Goal: Complete application form

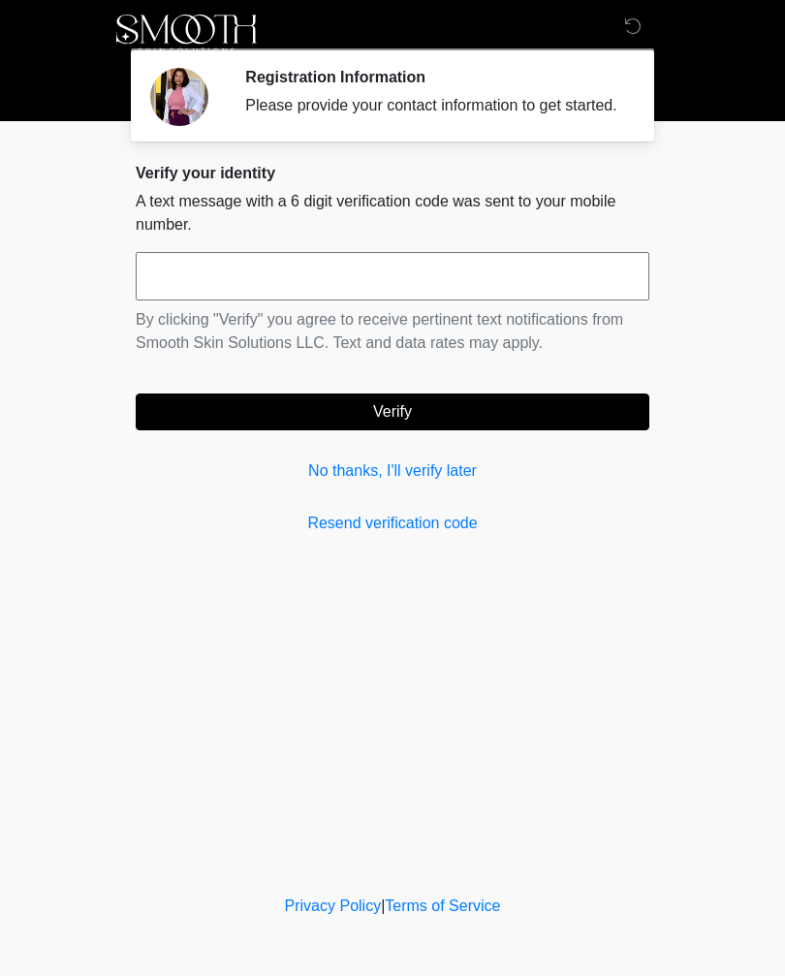
click at [394, 298] on input "text" at bounding box center [392, 276] width 513 height 48
type input "******"
click at [515, 418] on button "Verify" at bounding box center [392, 411] width 513 height 37
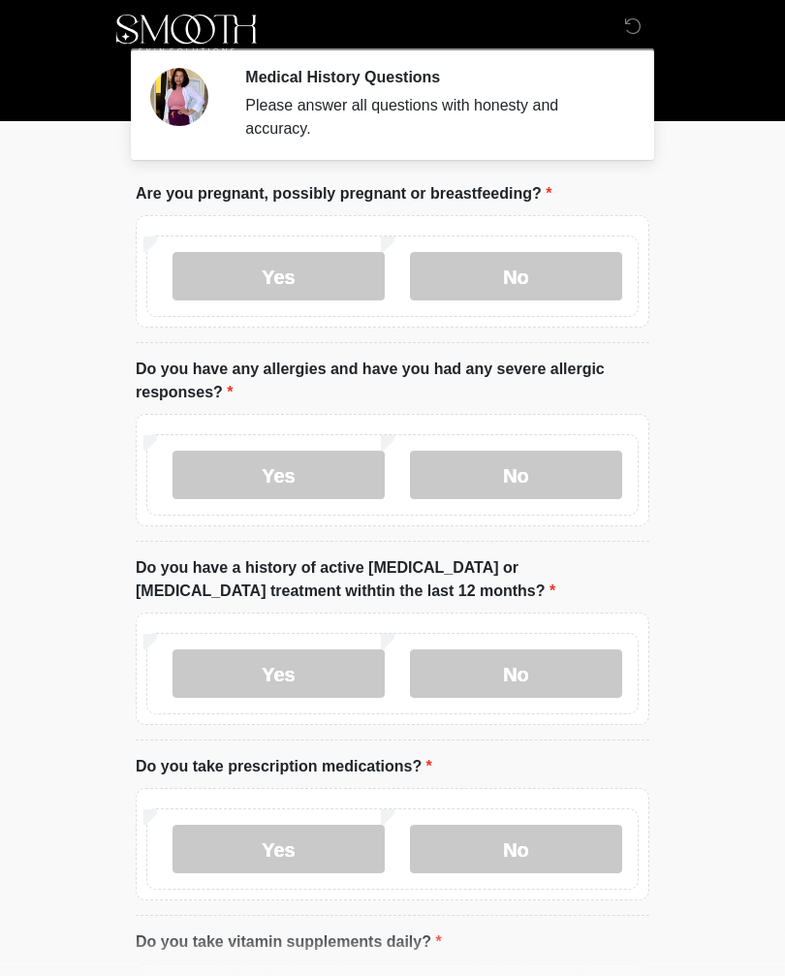
click at [537, 278] on label "No" at bounding box center [516, 276] width 212 height 48
click at [548, 464] on label "No" at bounding box center [516, 474] width 212 height 48
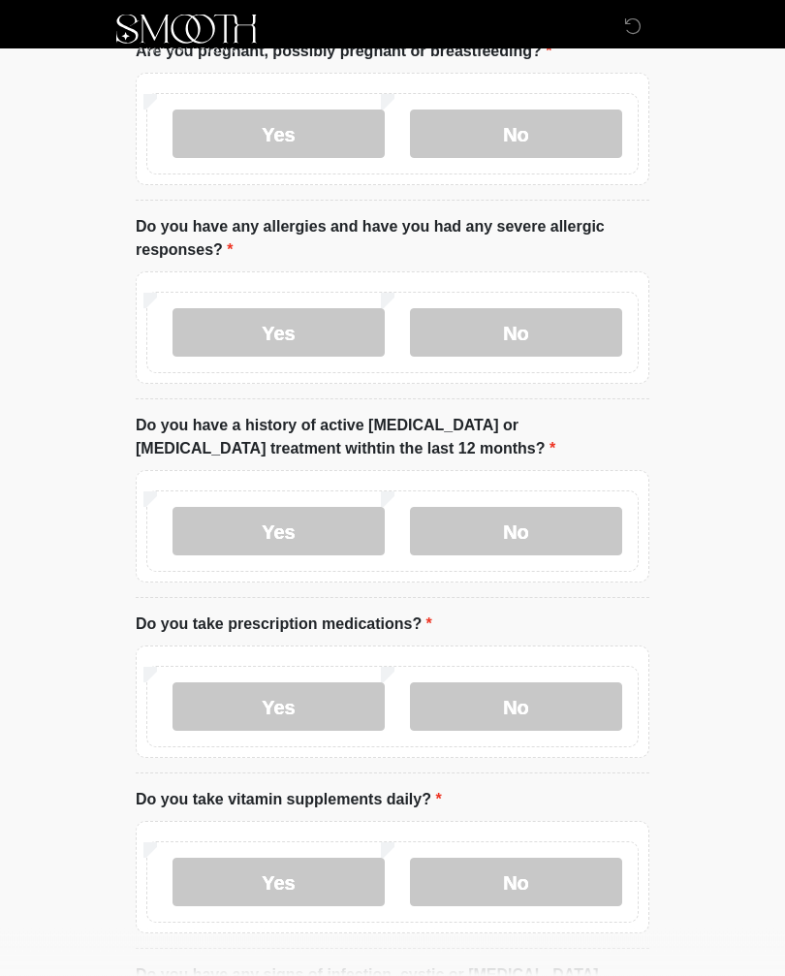
scroll to position [143, 0]
click at [538, 512] on label "No" at bounding box center [516, 530] width 212 height 48
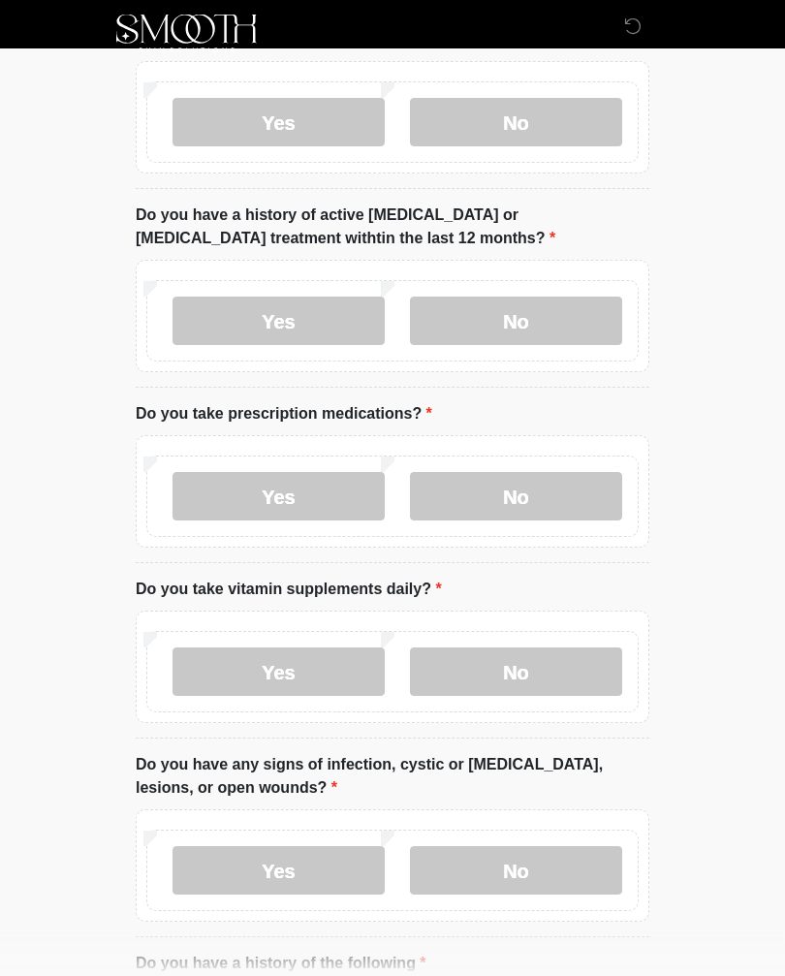
scroll to position [358, 0]
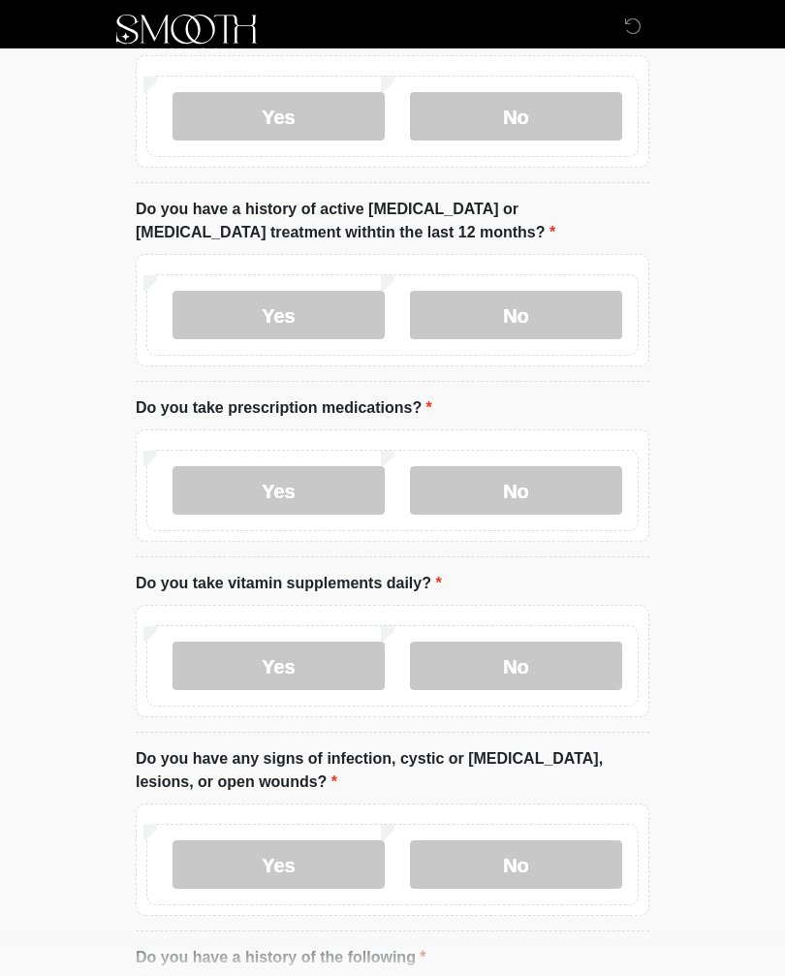
click at [553, 475] on label "No" at bounding box center [516, 490] width 212 height 48
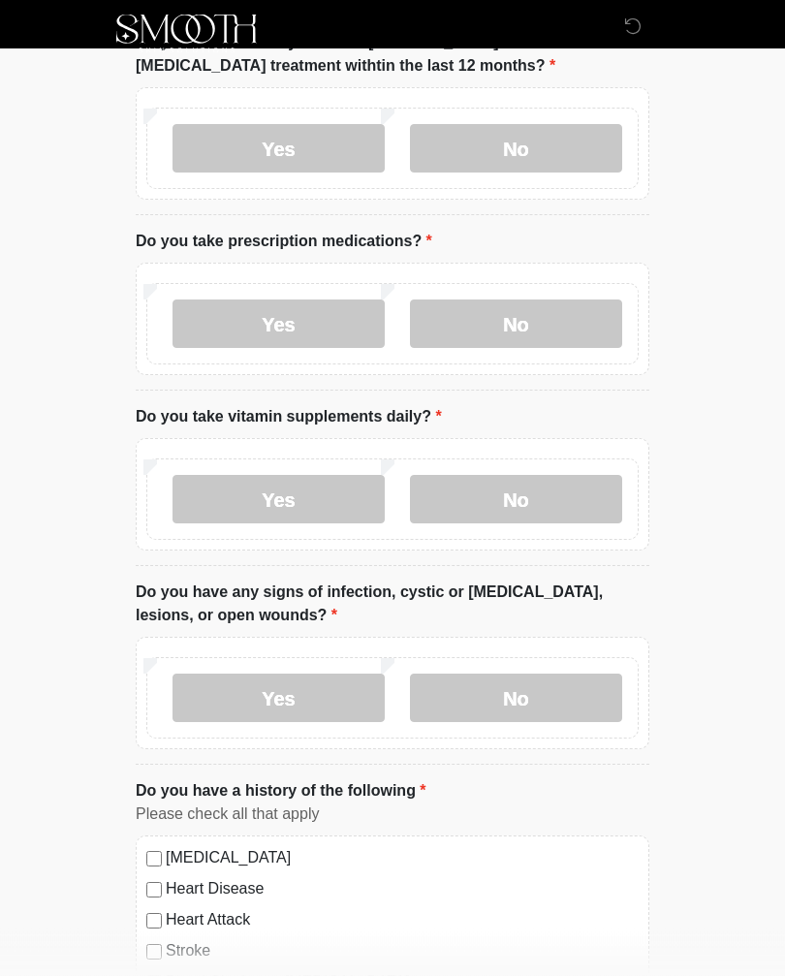
scroll to position [532, 0]
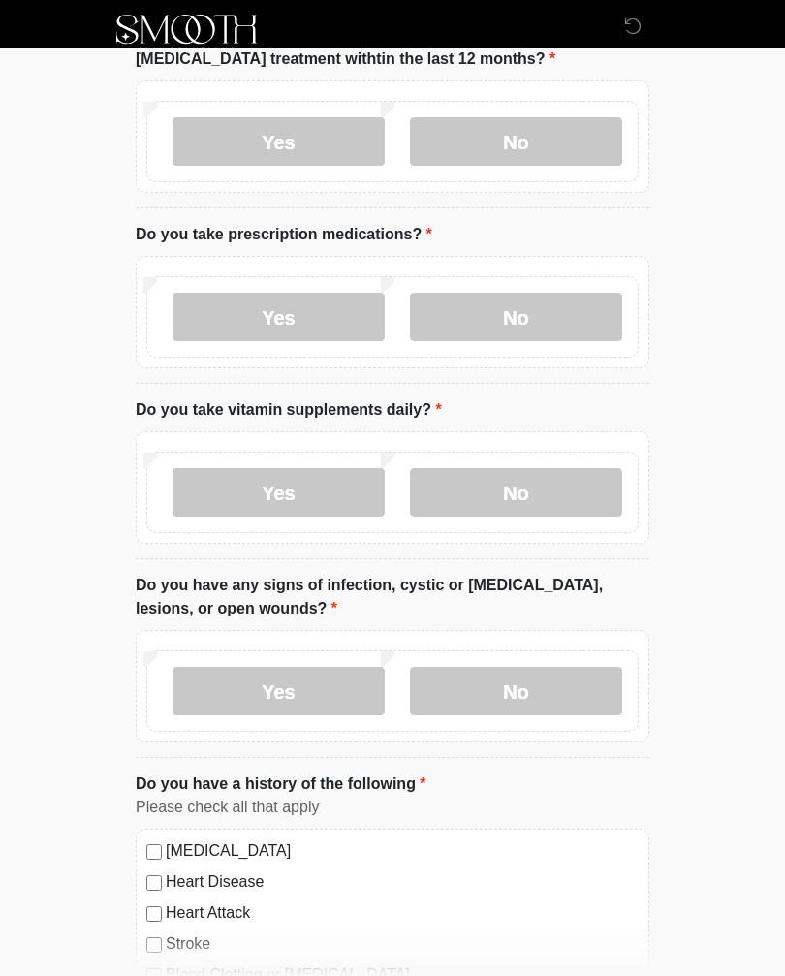
click at [311, 480] on label "Yes" at bounding box center [278, 492] width 212 height 48
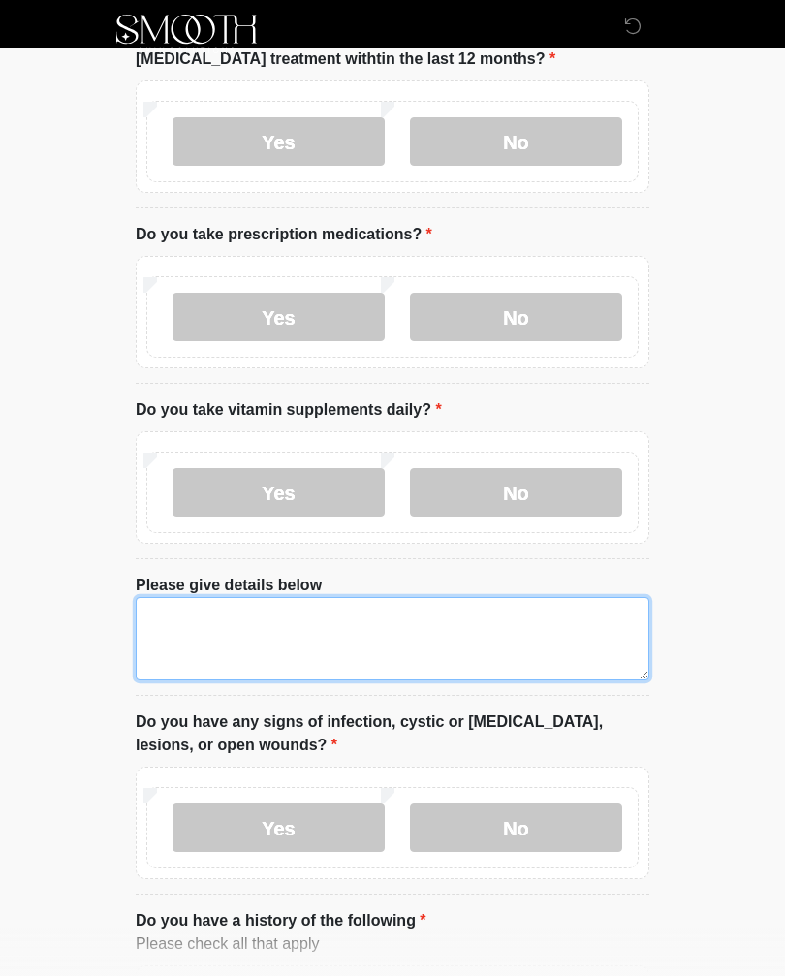
click at [366, 626] on textarea "Please give details below" at bounding box center [392, 638] width 513 height 83
click at [329, 610] on textarea "**********" at bounding box center [392, 638] width 513 height 83
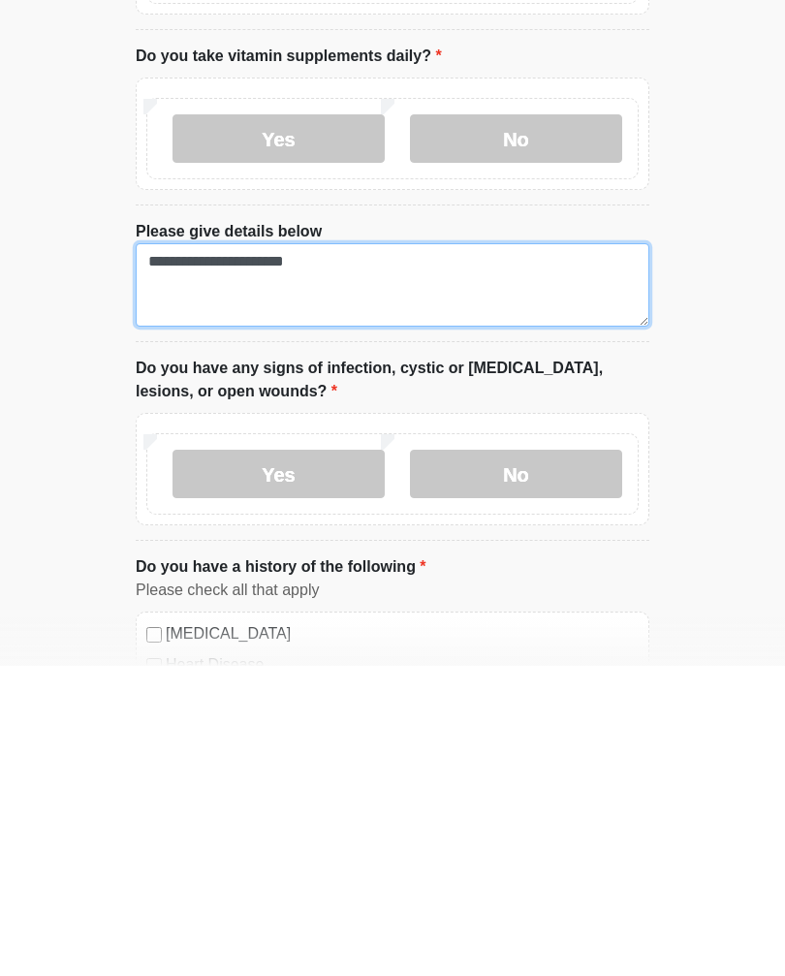
scroll to position [578, 0]
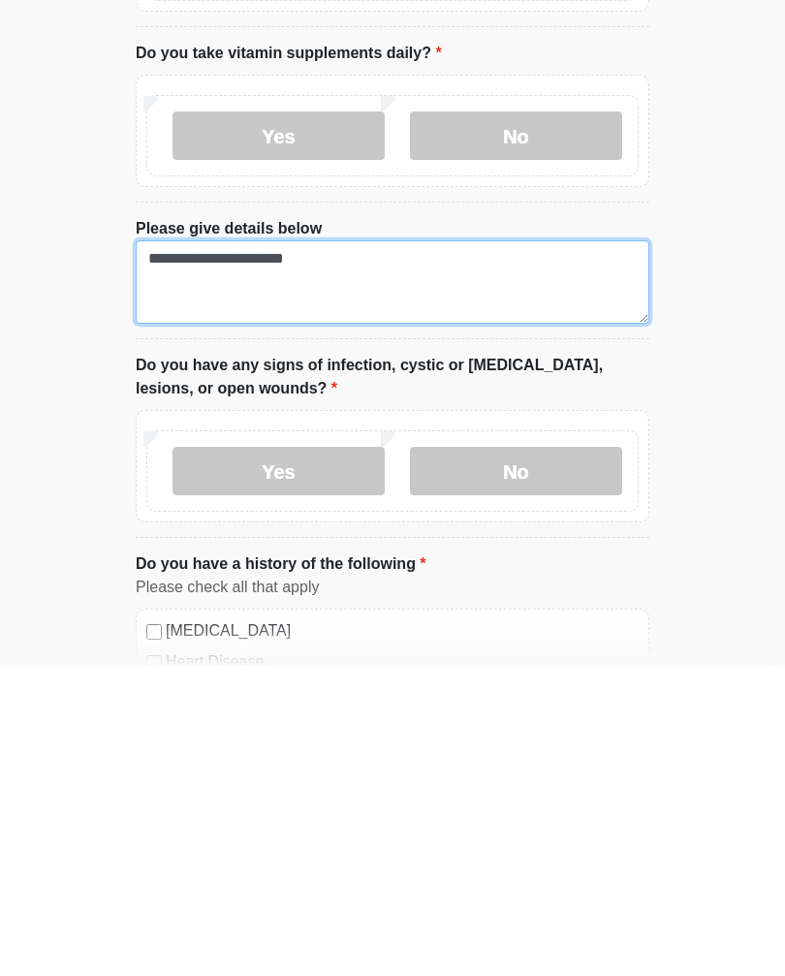
type textarea "**********"
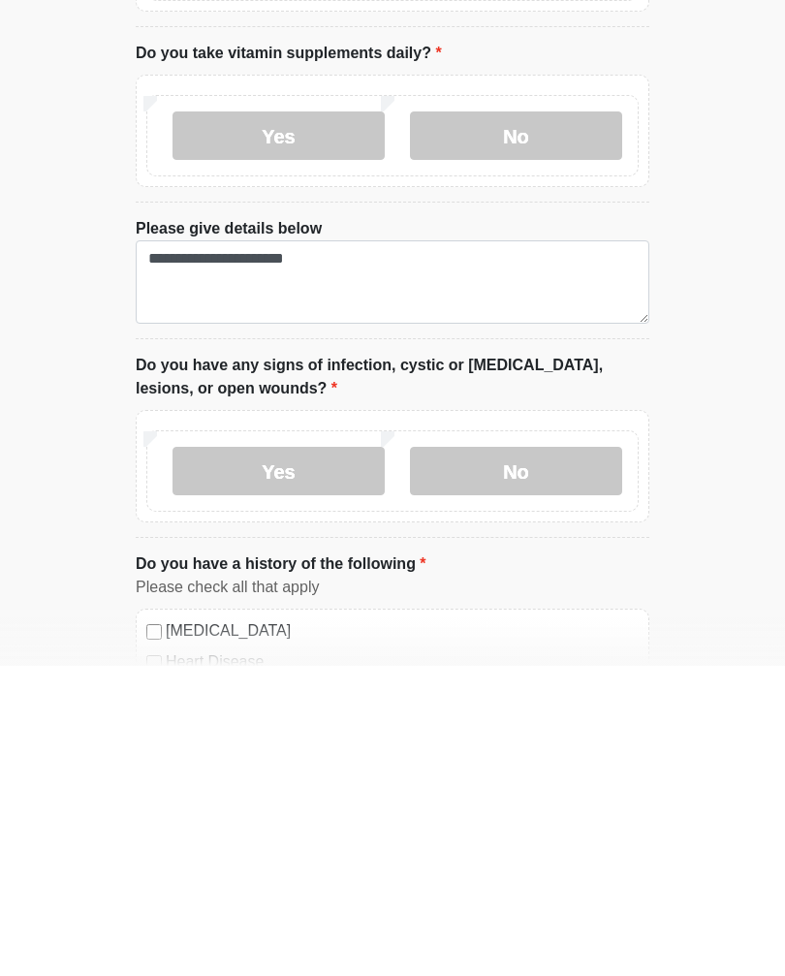
click at [571, 757] on label "No" at bounding box center [516, 781] width 212 height 48
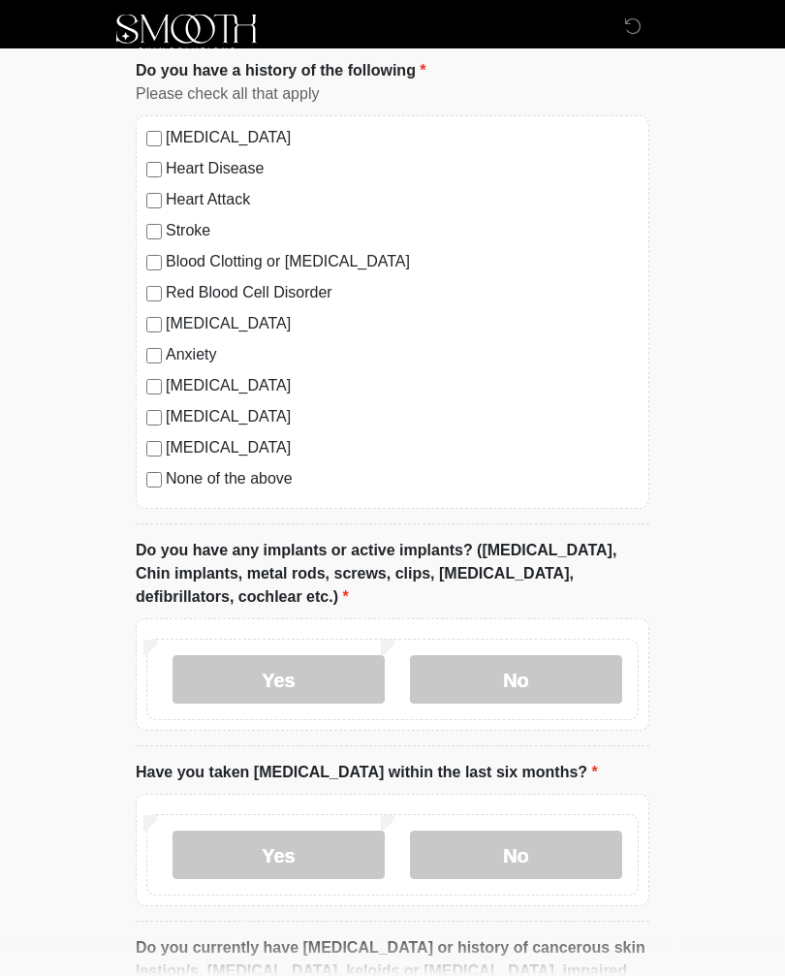
scroll to position [1385, 0]
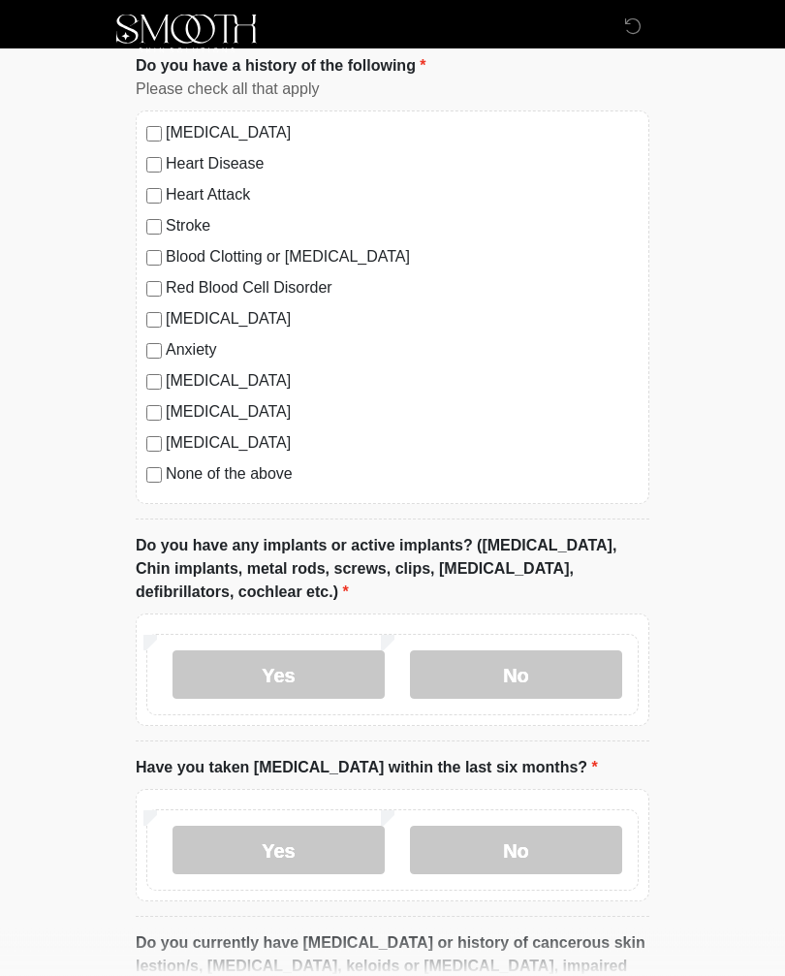
click at [325, 666] on label "Yes" at bounding box center [278, 675] width 212 height 48
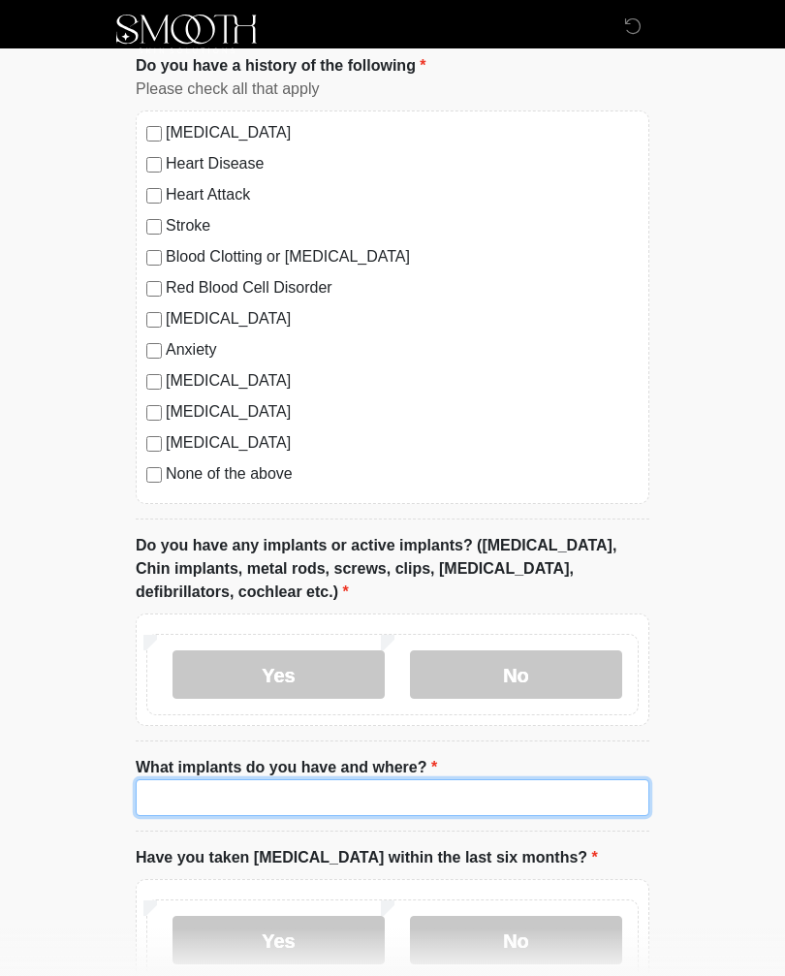
click at [270, 784] on input "What implants do you have and where?" at bounding box center [392, 797] width 513 height 37
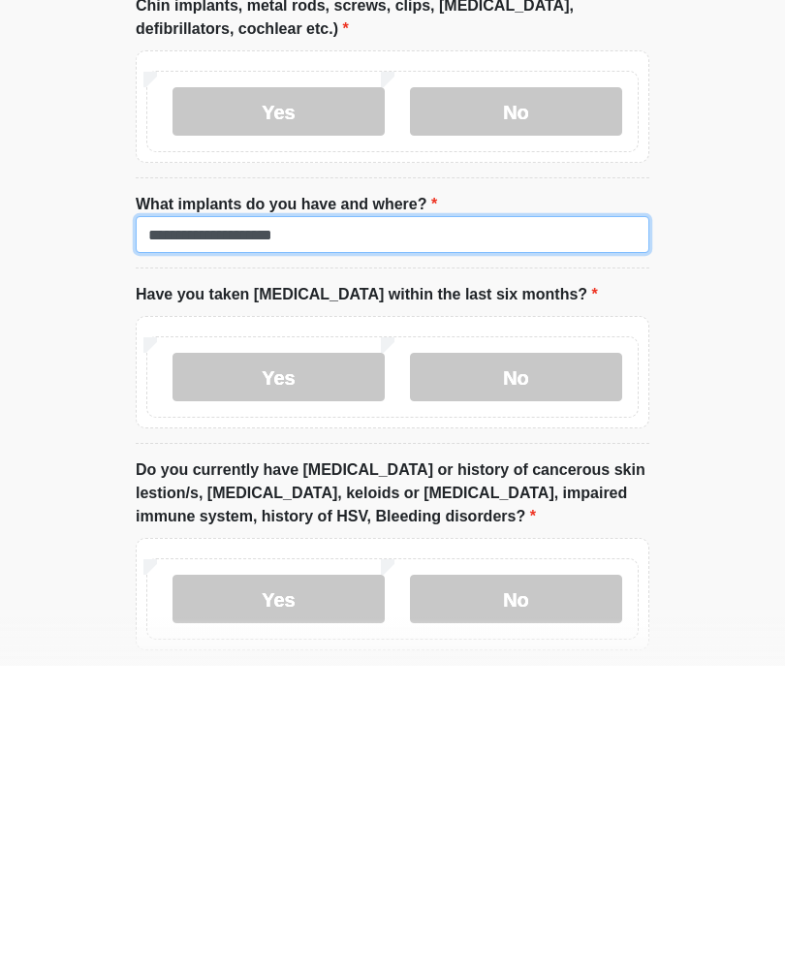
scroll to position [1640, 0]
type input "**********"
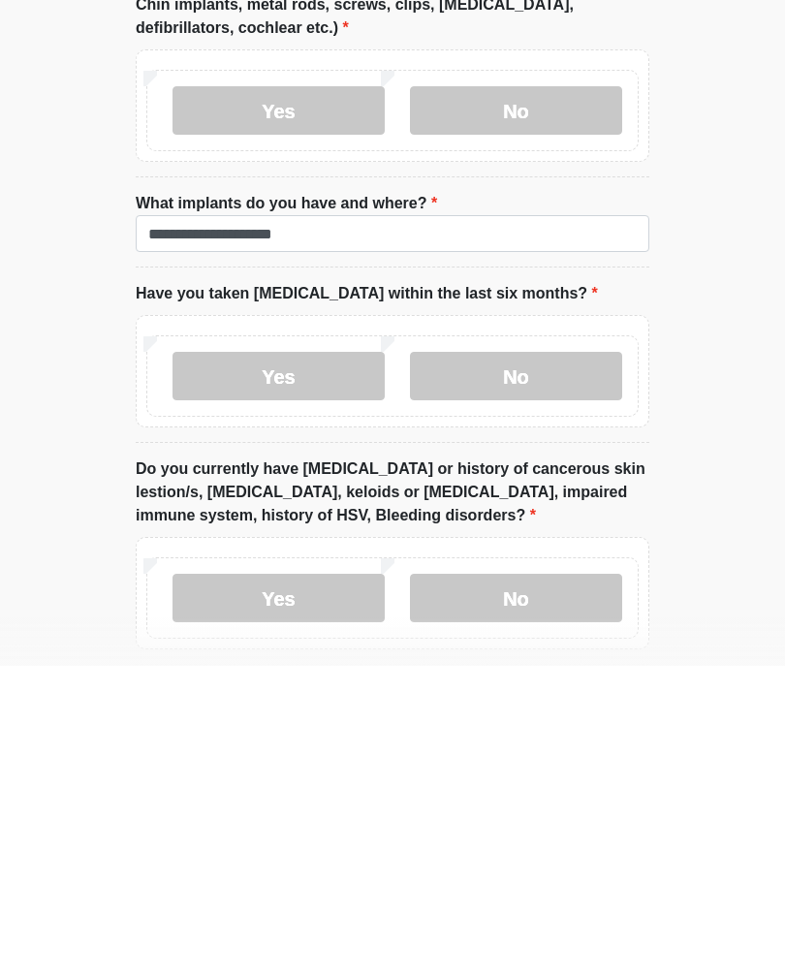
click at [556, 662] on label "No" at bounding box center [516, 686] width 212 height 48
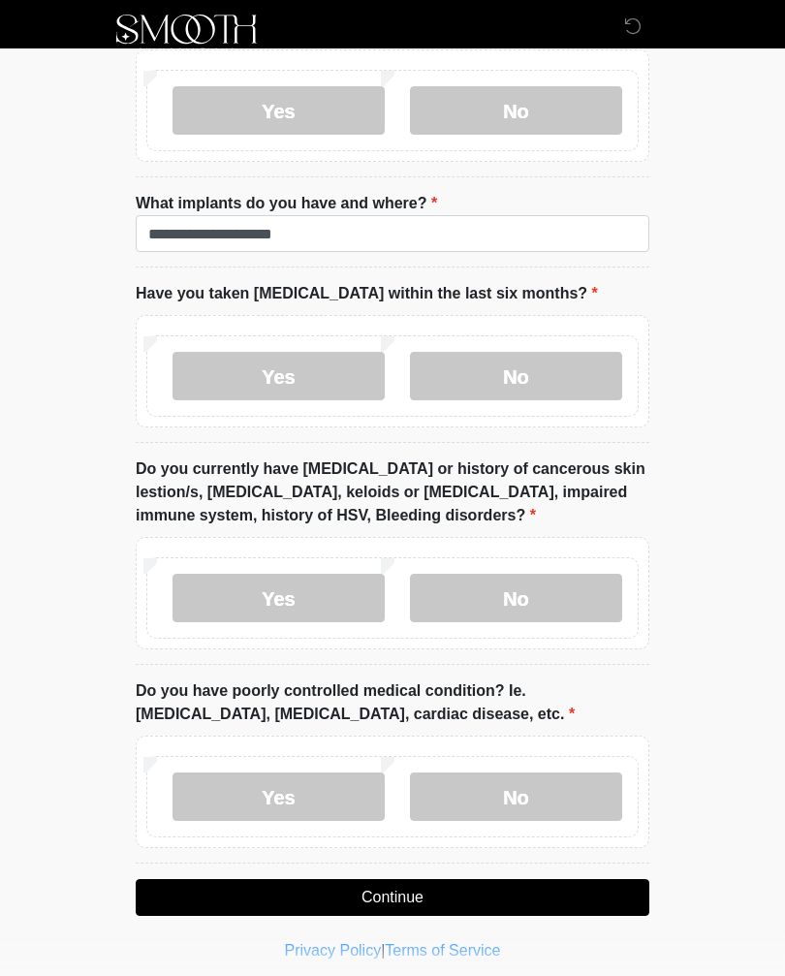
click at [532, 583] on label "No" at bounding box center [516, 597] width 212 height 48
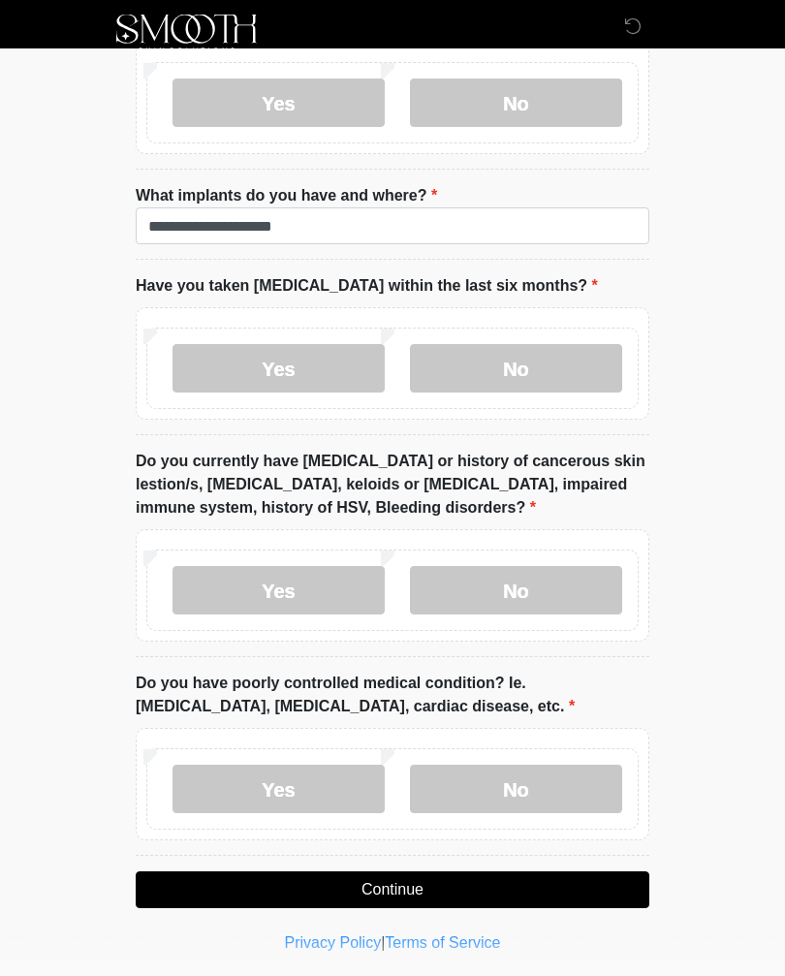
click at [537, 766] on label "No" at bounding box center [516, 789] width 212 height 48
click at [461, 874] on button "Continue" at bounding box center [392, 890] width 513 height 37
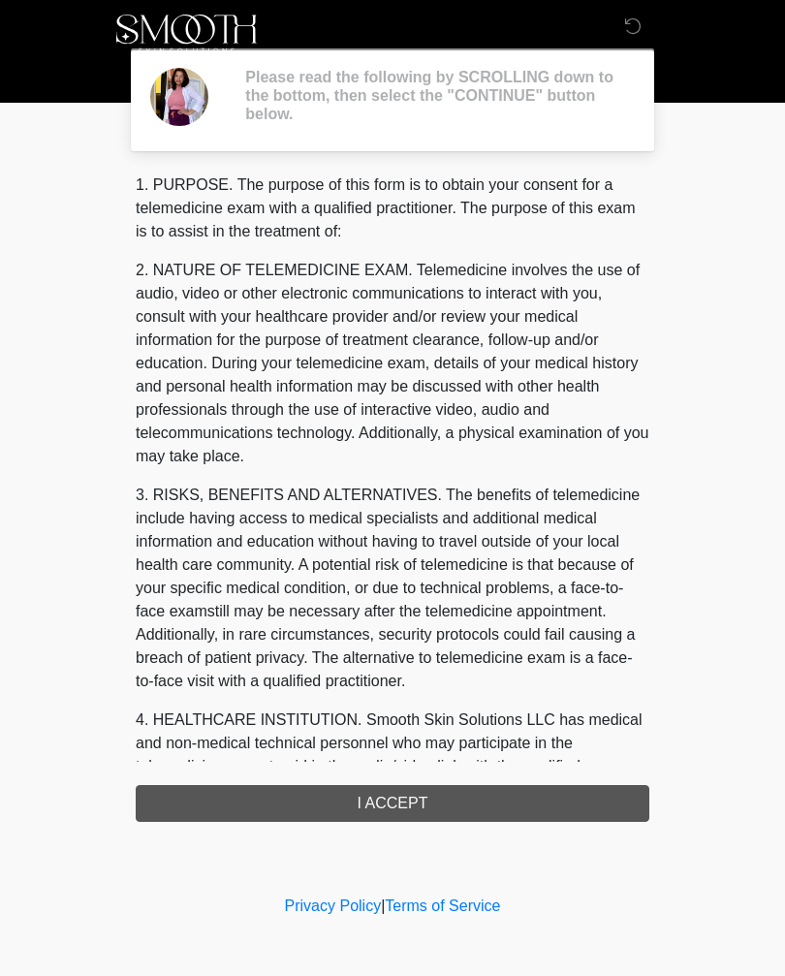
scroll to position [0, 0]
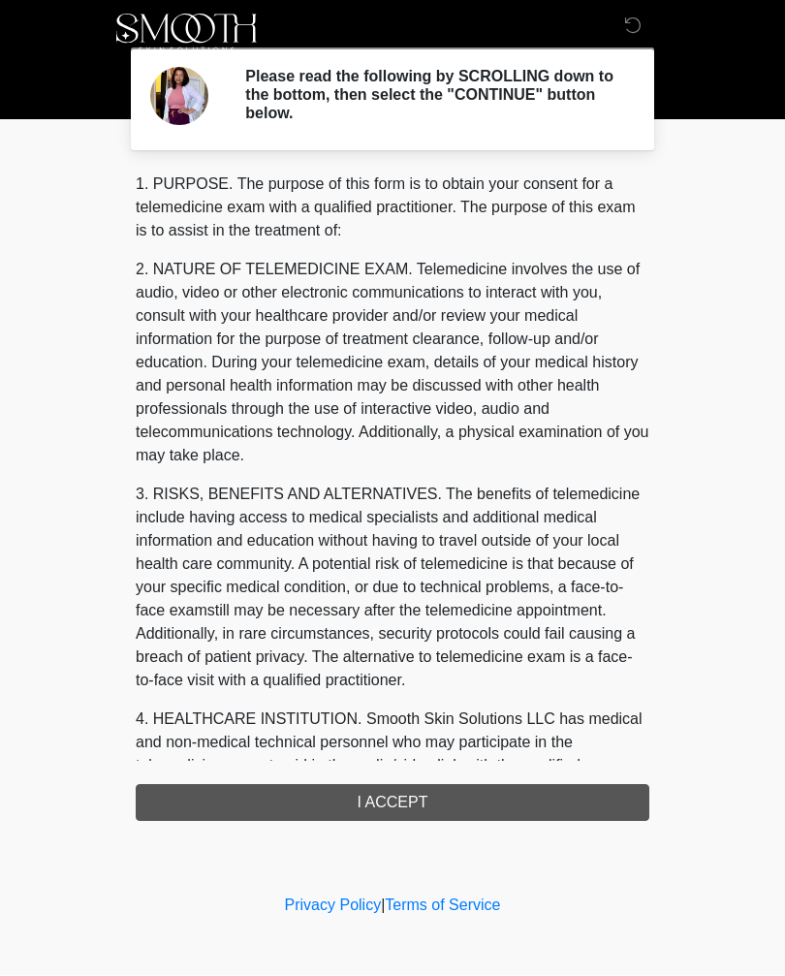
click at [492, 790] on div "1. PURPOSE. The purpose of this form is to obtain your consent for a telemedici…" at bounding box center [392, 497] width 513 height 648
click at [403, 788] on div "1. PURPOSE. The purpose of this form is to obtain your consent for a telemedici…" at bounding box center [392, 497] width 513 height 648
click at [403, 795] on div "1. PURPOSE. The purpose of this form is to obtain your consent for a telemedici…" at bounding box center [392, 497] width 513 height 648
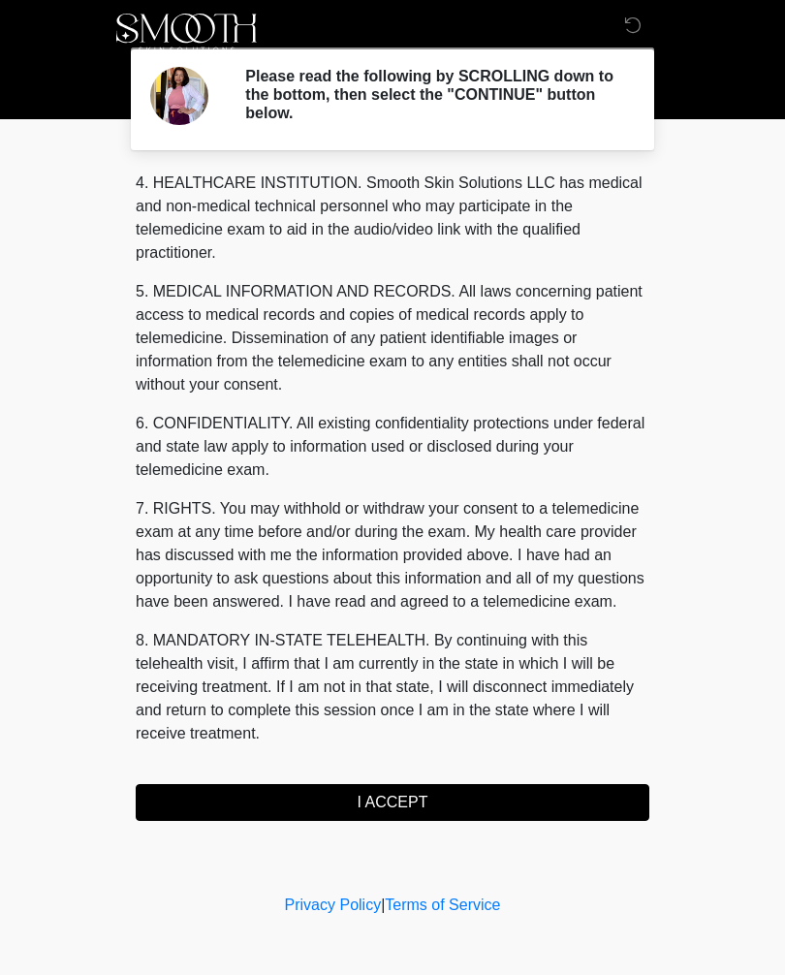
scroll to position [582, 0]
click at [477, 797] on button "I ACCEPT" at bounding box center [392, 803] width 513 height 37
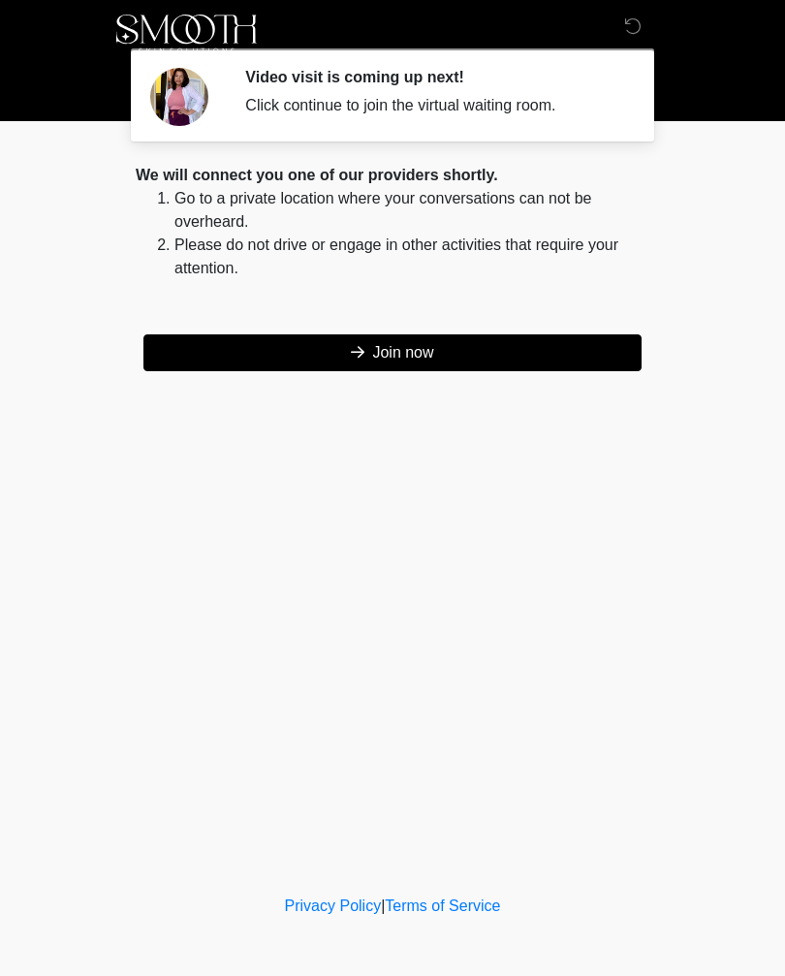
click at [325, 344] on button "Join now" at bounding box center [392, 352] width 498 height 37
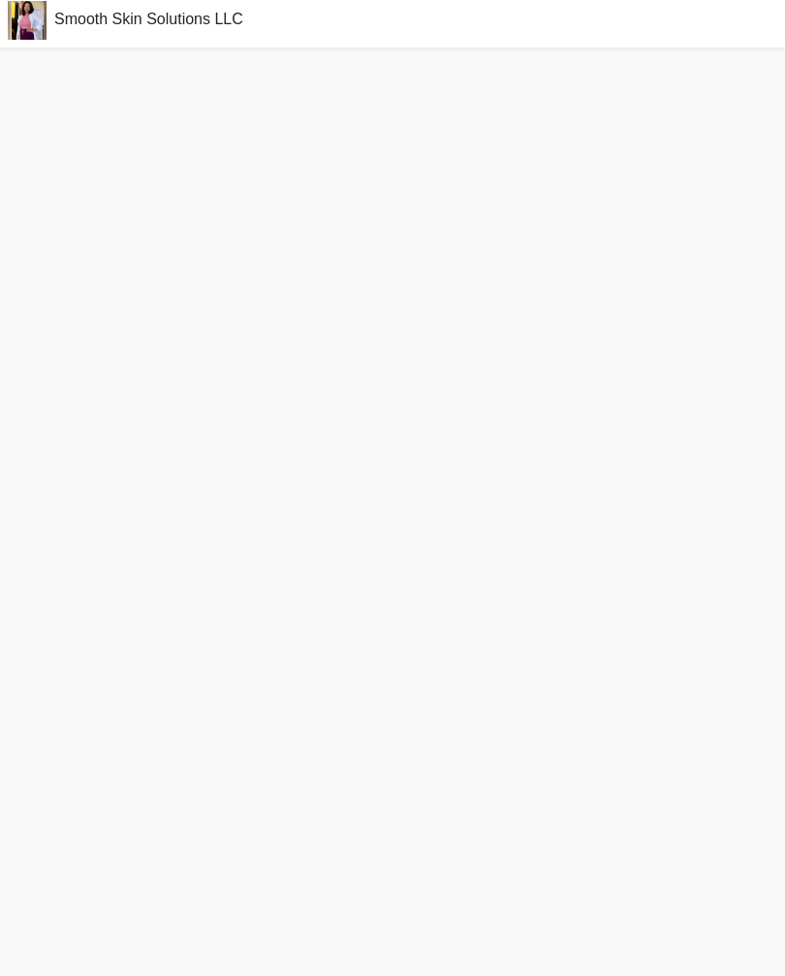
scroll to position [38, 0]
